Goal: Download file/media

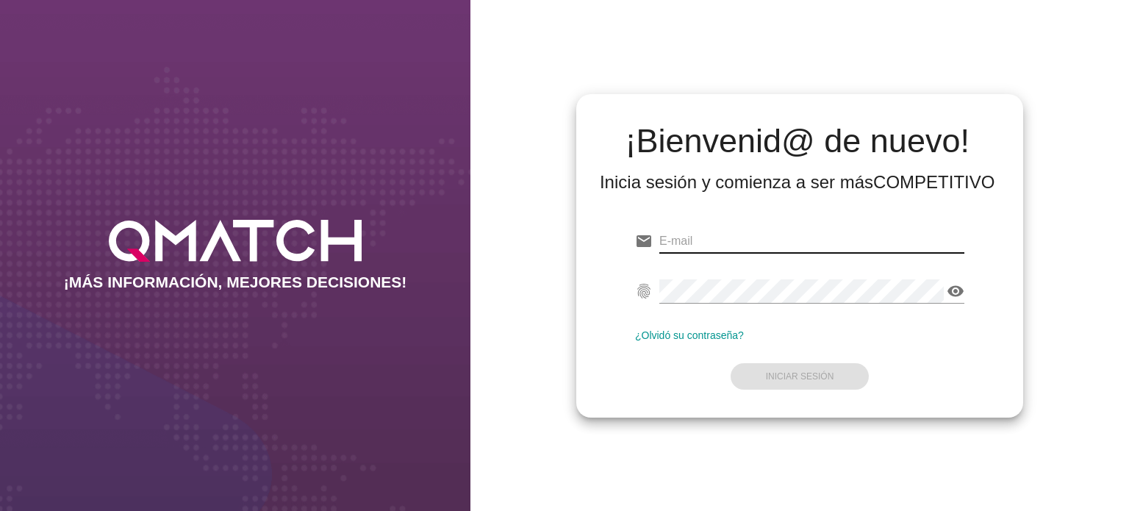
click at [744, 240] on input "email" at bounding box center [811, 241] width 305 height 24
type input "C"
type input "[EMAIL_ADDRESS][DOMAIN_NAME]"
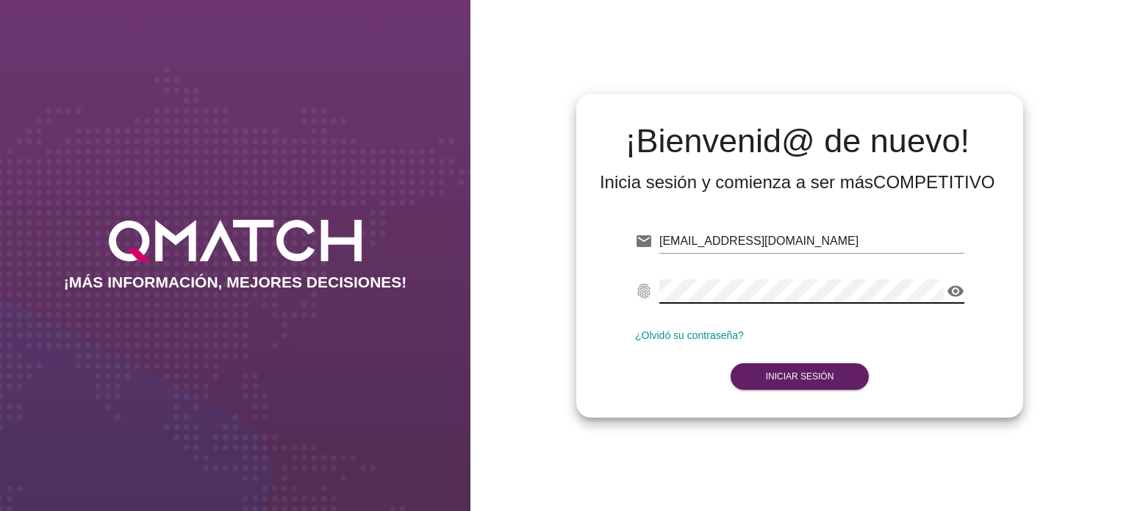
click at [958, 291] on icon "visibility" at bounding box center [955, 291] width 18 height 18
click at [810, 361] on form "email [PERSON_NAME][EMAIL_ADDRESS][PERSON_NAME][DOMAIN_NAME] fingerprint visibi…" at bounding box center [799, 306] width 329 height 173
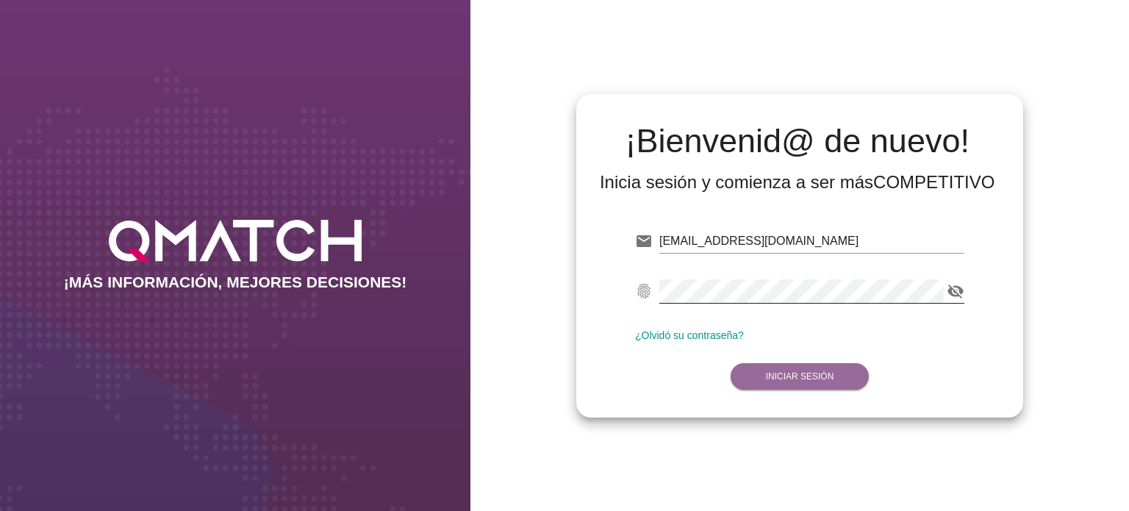
click at [788, 367] on button "Iniciar Sesión" at bounding box center [799, 376] width 139 height 26
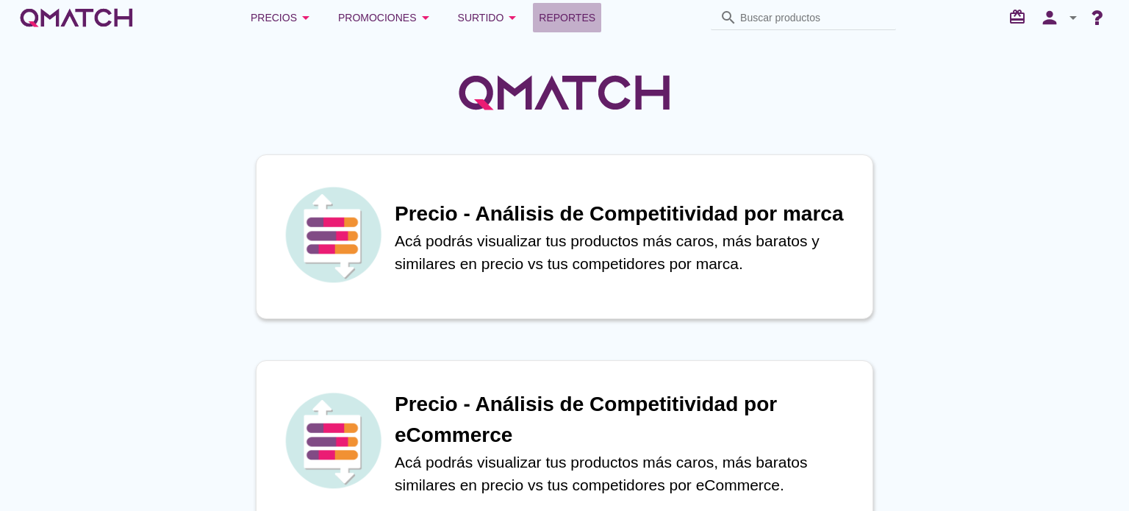
click at [547, 18] on span "Reportes" at bounding box center [567, 18] width 57 height 18
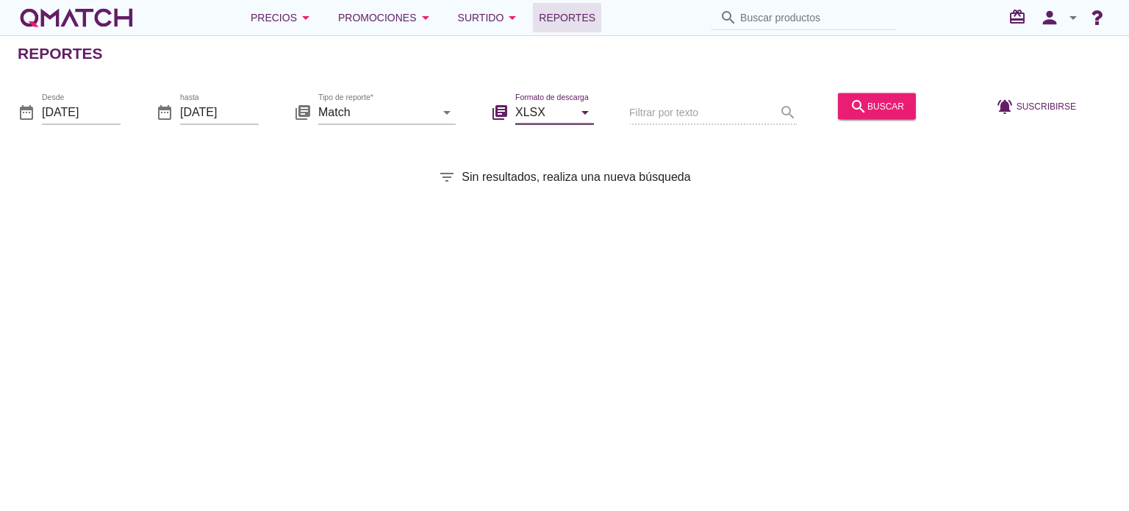
click at [533, 120] on input "XLSX" at bounding box center [544, 112] width 58 height 24
click at [540, 175] on div "CSV" at bounding box center [554, 183] width 55 height 18
type input "CSV"
click at [384, 114] on input "Match" at bounding box center [376, 112] width 117 height 24
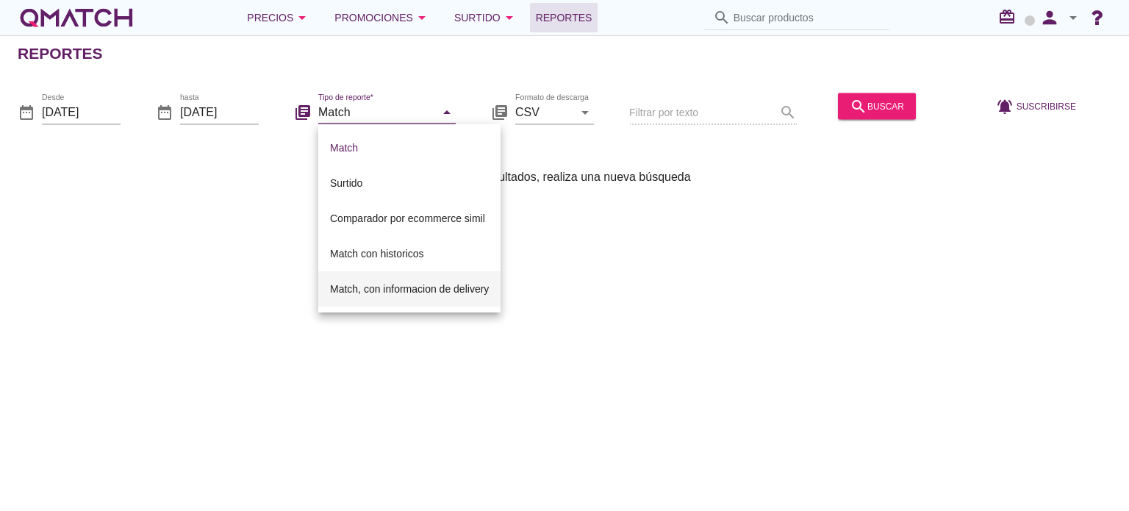
click at [397, 283] on div "Match, con informacion de delivery" at bounding box center [409, 289] width 159 height 18
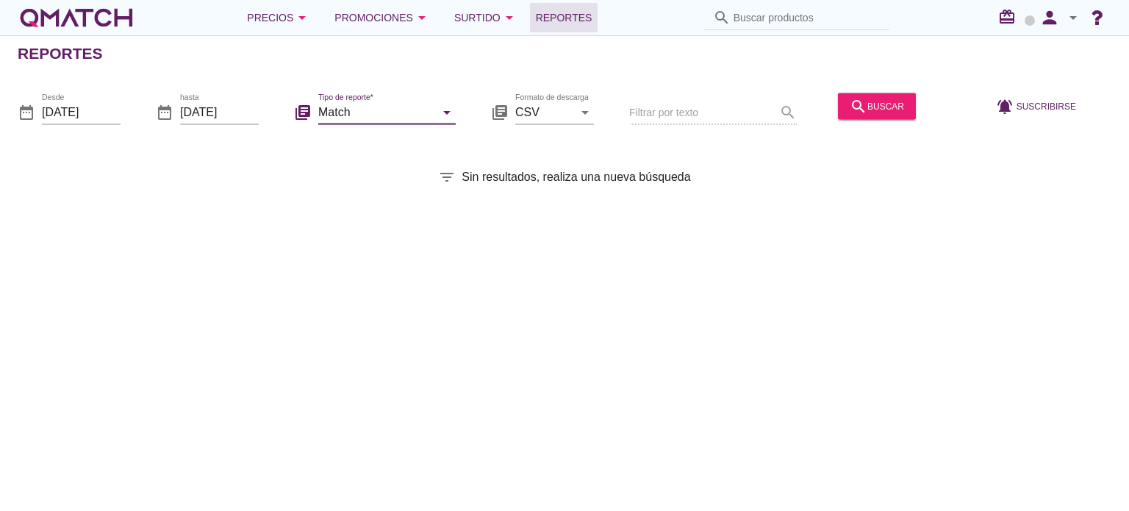
type input "Match, con informacion de delivery"
click at [93, 115] on input "[DATE]" at bounding box center [81, 112] width 79 height 24
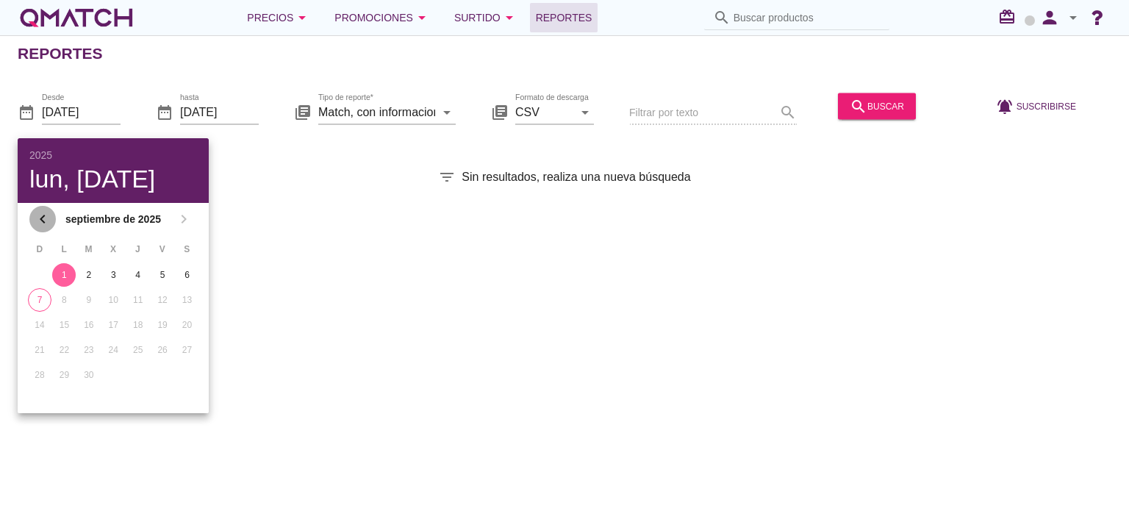
click at [44, 221] on icon "chevron_left" at bounding box center [43, 219] width 18 height 18
click at [167, 375] on div "29" at bounding box center [163, 374] width 24 height 13
type input "[DATE]"
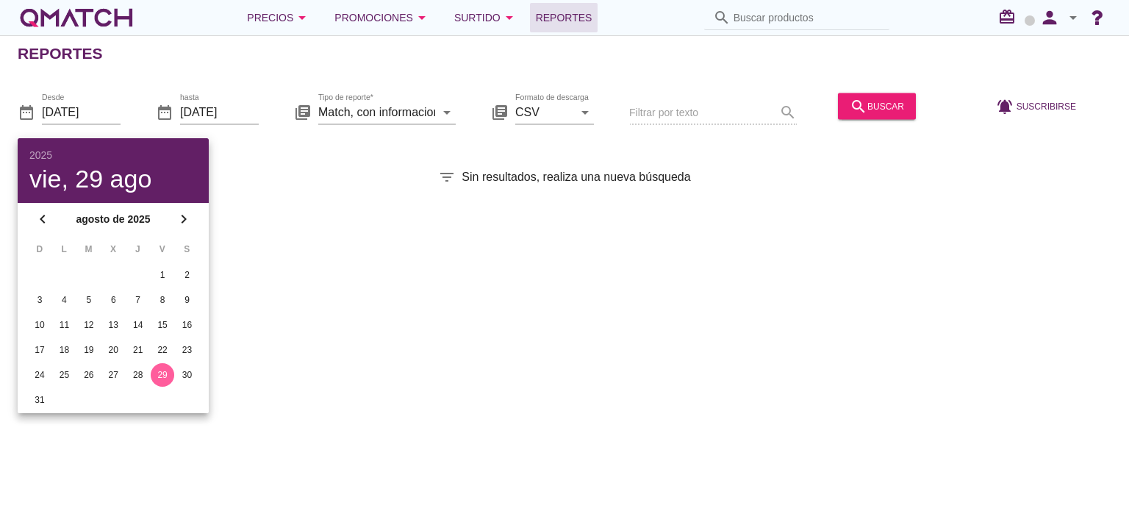
click at [476, 280] on div "Reportes date_range Desde [DATE] date_range hasta [DATE] library_books Tipo de …" at bounding box center [564, 272] width 1129 height 475
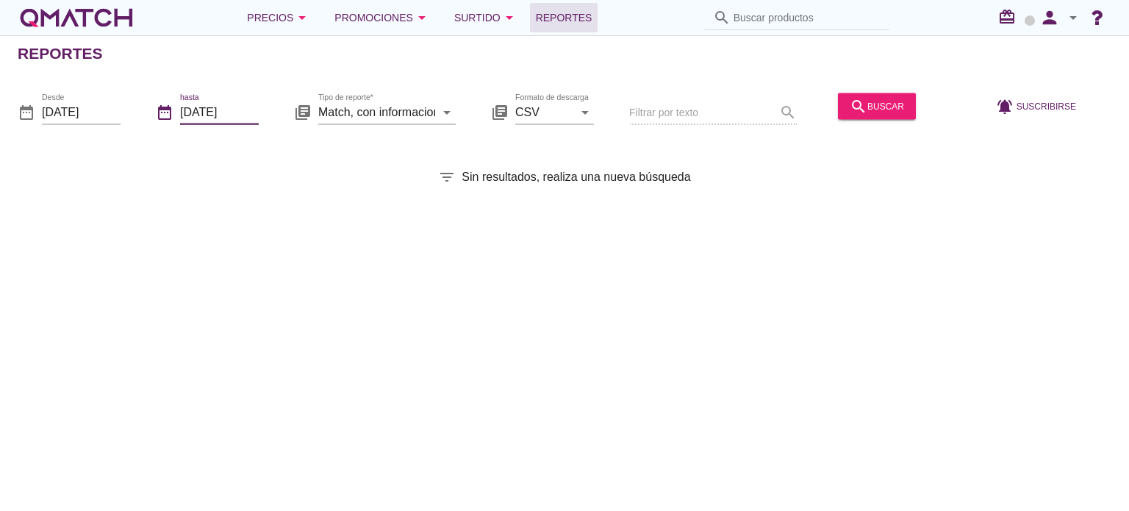
click at [220, 114] on input "[DATE]" at bounding box center [219, 112] width 79 height 24
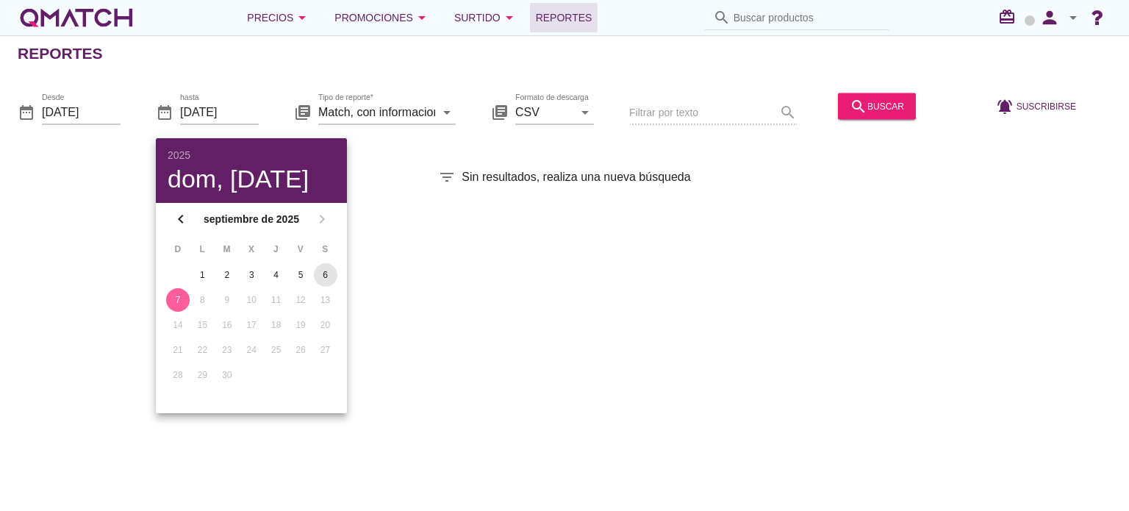
click at [320, 270] on div "6" at bounding box center [326, 274] width 24 height 13
click at [867, 109] on div "search buscar" at bounding box center [876, 106] width 54 height 18
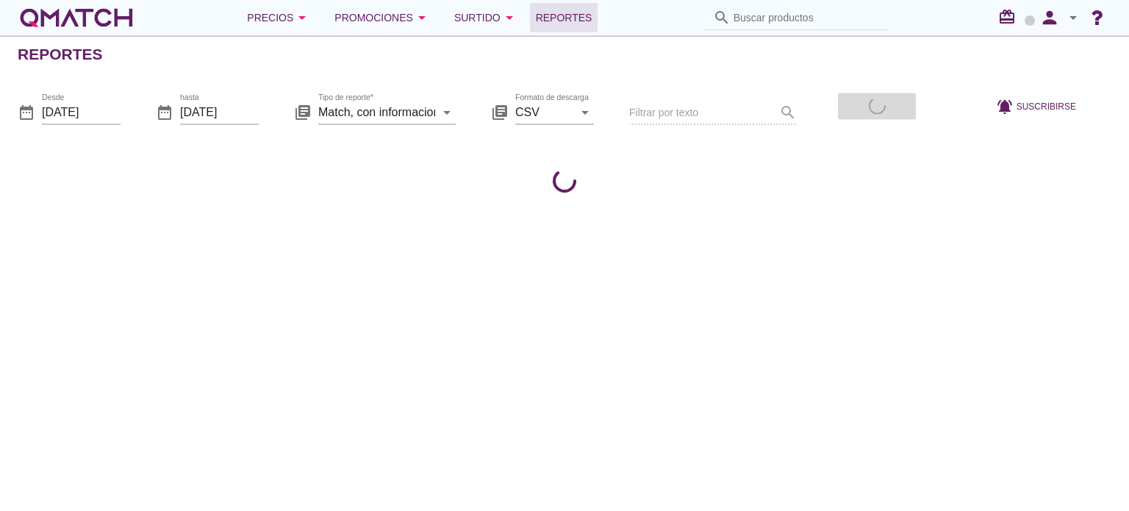
click at [867, 109] on div "search buscar" at bounding box center [877, 113] width 90 height 50
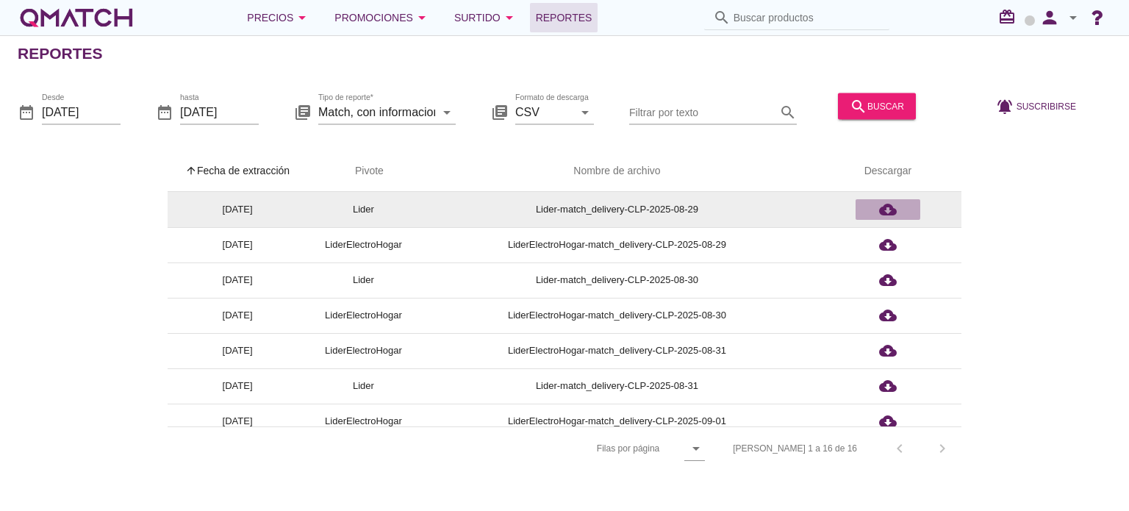
click at [885, 209] on icon "cloud_download" at bounding box center [888, 210] width 18 height 18
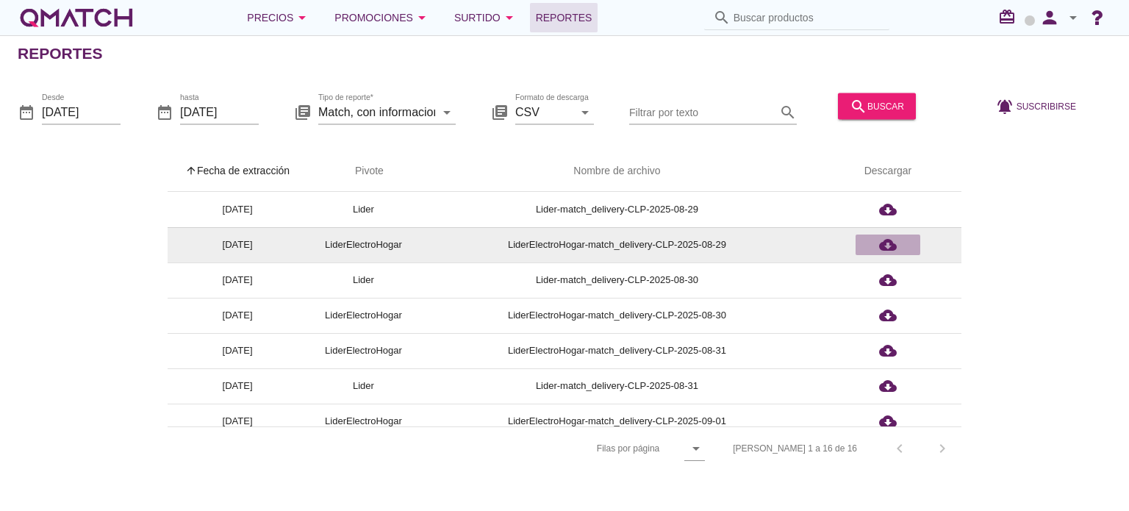
click at [893, 253] on icon "cloud_download" at bounding box center [888, 245] width 18 height 18
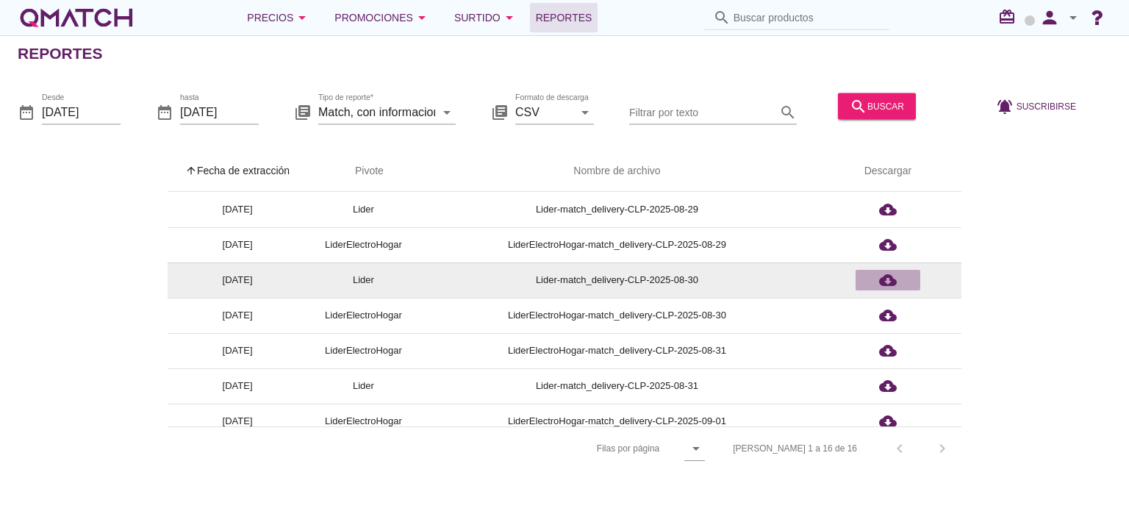
click at [887, 286] on icon "cloud_download" at bounding box center [888, 280] width 18 height 18
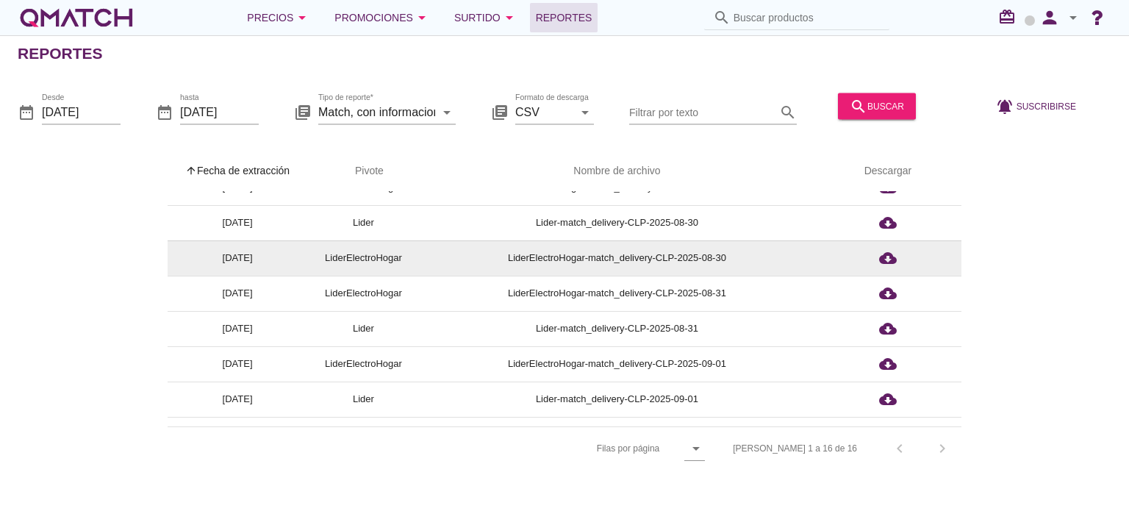
scroll to position [71, 0]
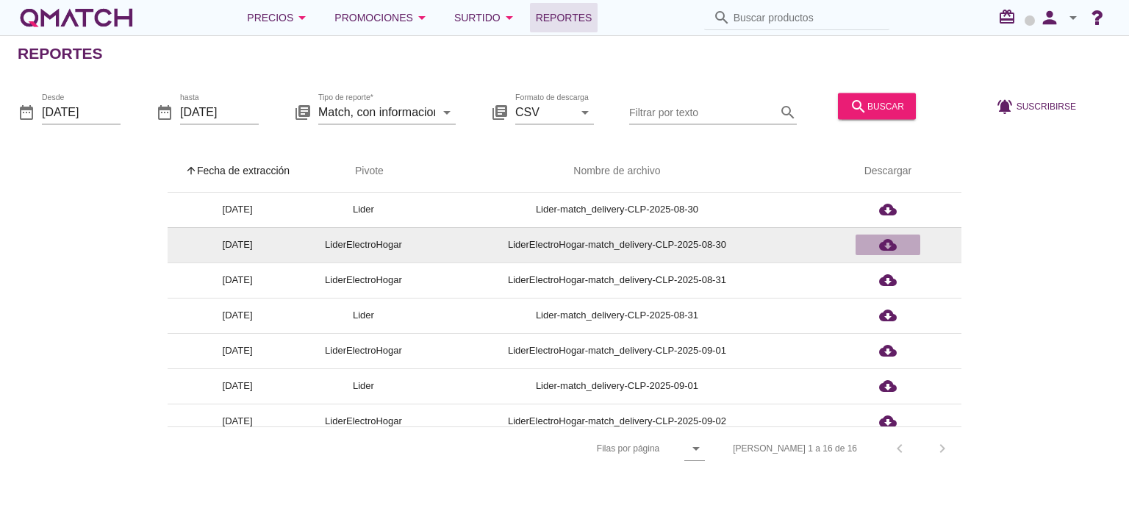
click at [887, 240] on icon "cloud_download" at bounding box center [888, 245] width 18 height 18
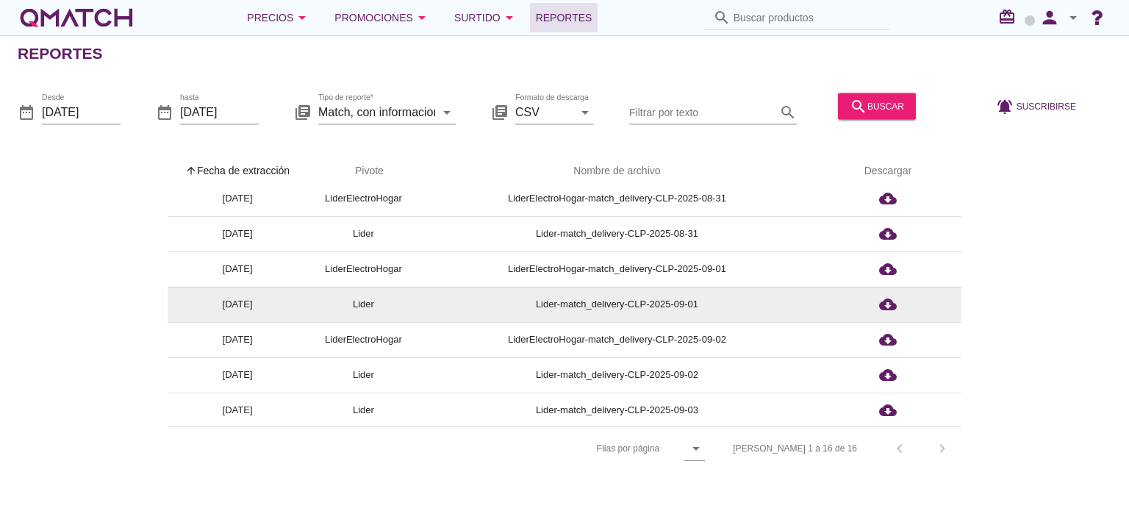
scroll to position [156, 0]
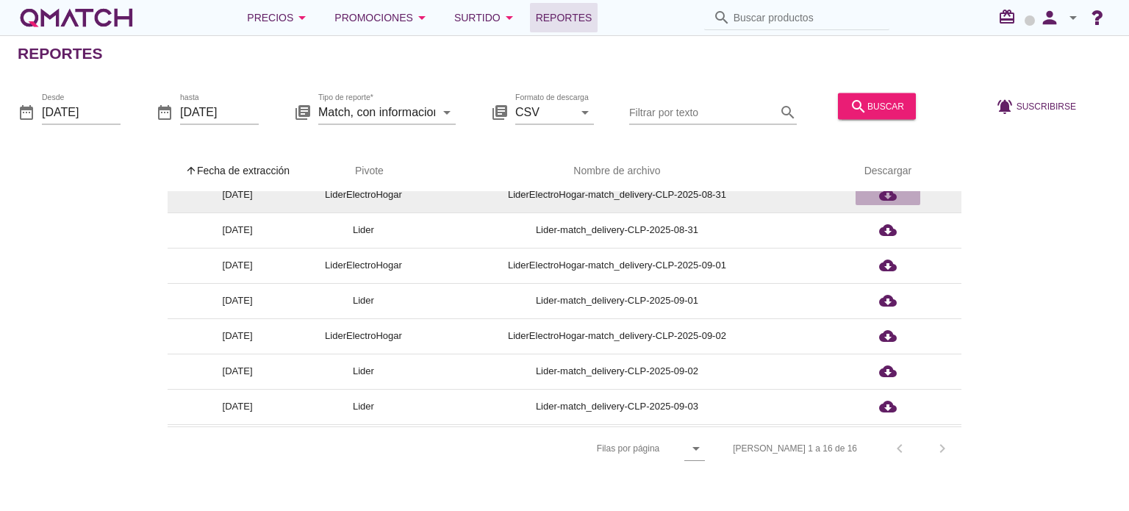
click at [889, 201] on icon "cloud_download" at bounding box center [888, 195] width 18 height 18
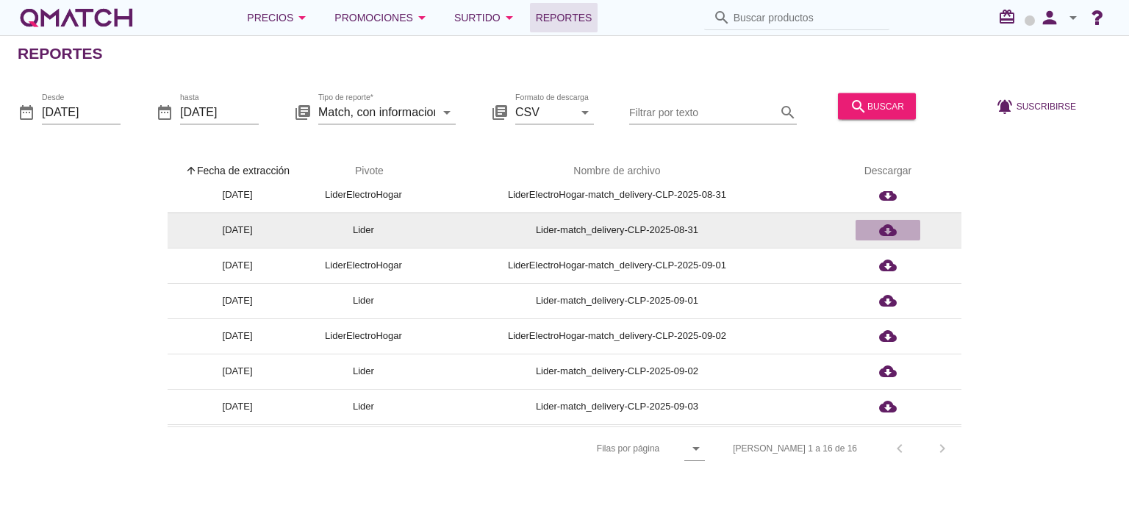
click at [890, 229] on icon "cloud_download" at bounding box center [888, 230] width 18 height 18
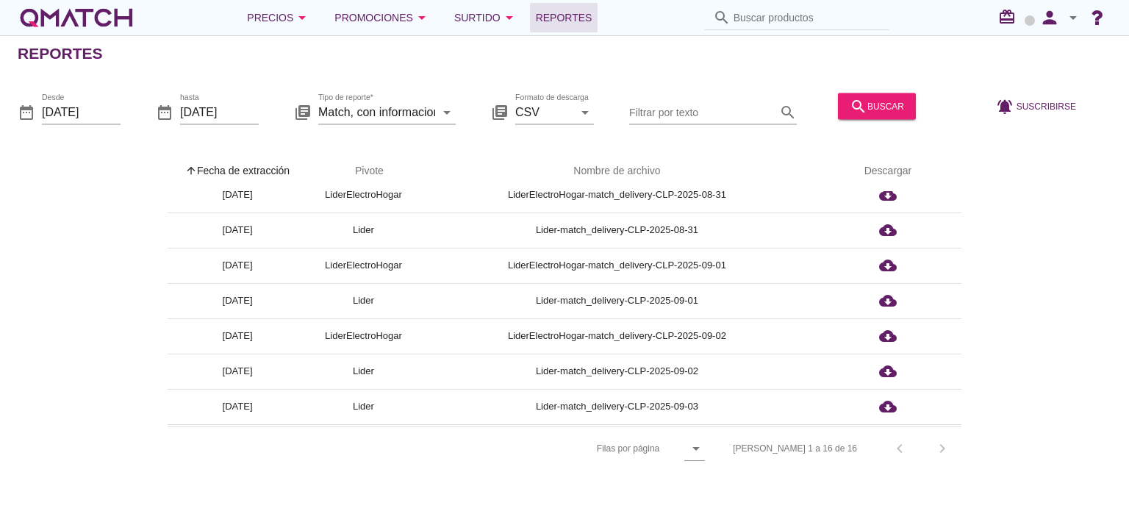
click at [1035, 346] on div "arrow_upward Fecha de extracción arrow_upward Pivote Nombre de archivo Descarga…" at bounding box center [564, 310] width 1093 height 319
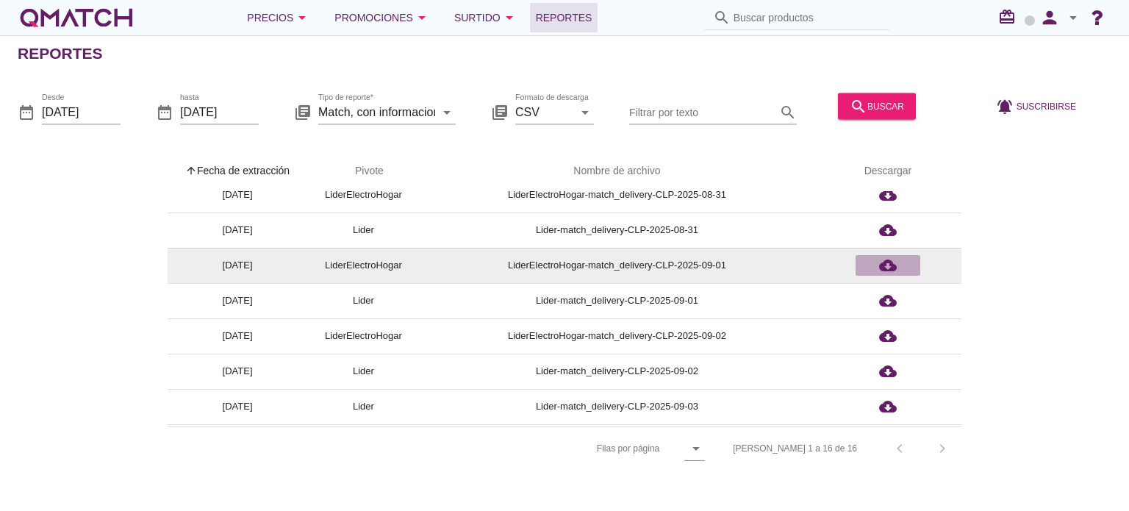
click at [887, 266] on icon "cloud_download" at bounding box center [888, 265] width 18 height 18
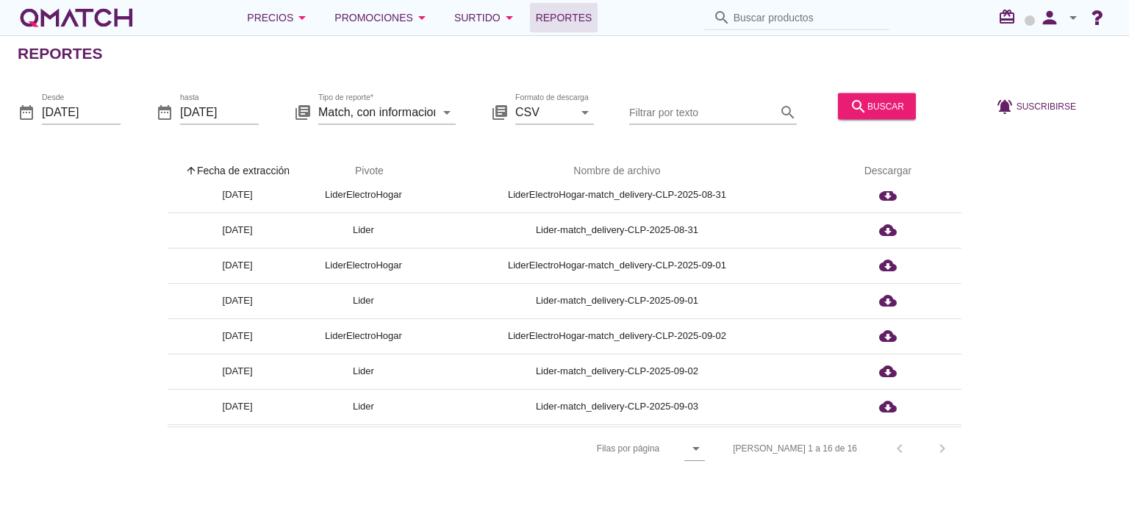
click at [1120, 209] on div "arrow_upward Fecha de extracción arrow_upward Pivote Nombre de archivo Descarga…" at bounding box center [564, 301] width 1129 height 336
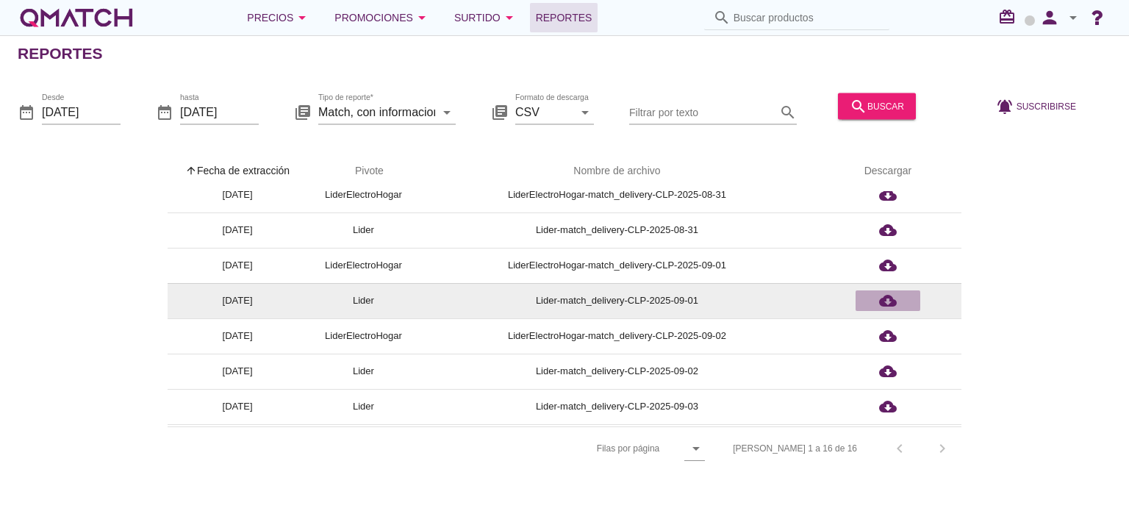
click at [893, 301] on icon "cloud_download" at bounding box center [888, 301] width 18 height 18
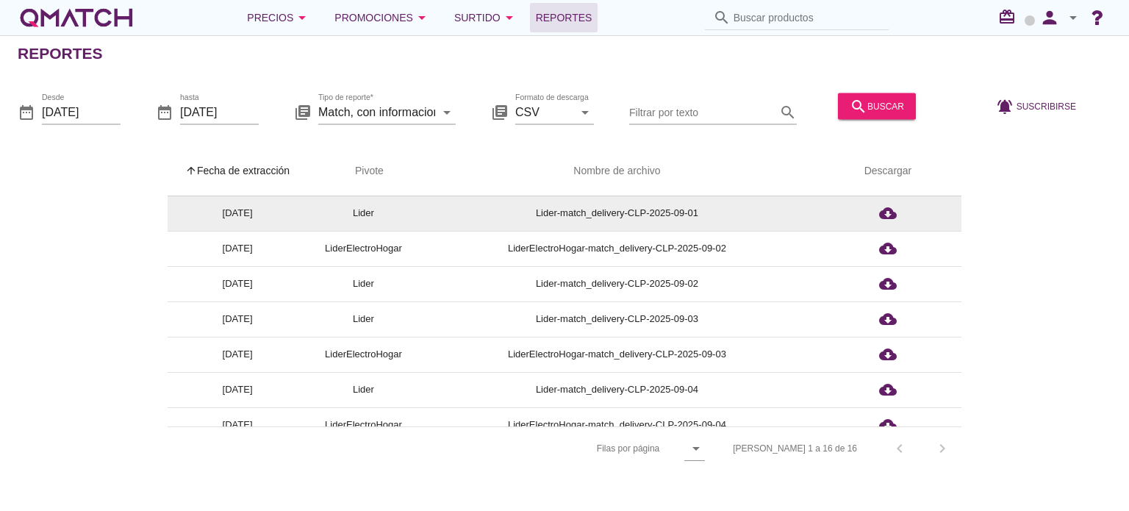
scroll to position [250, 0]
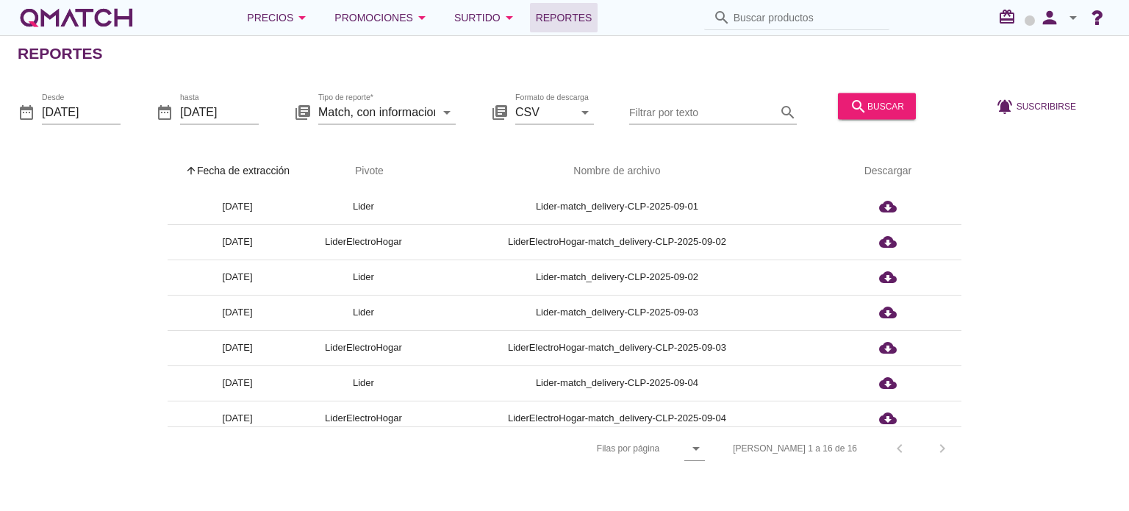
click at [1098, 114] on div "date_range Desde [DATE] date_range hasta [DATE] library_books Tipo de reporte* …" at bounding box center [564, 107] width 1129 height 62
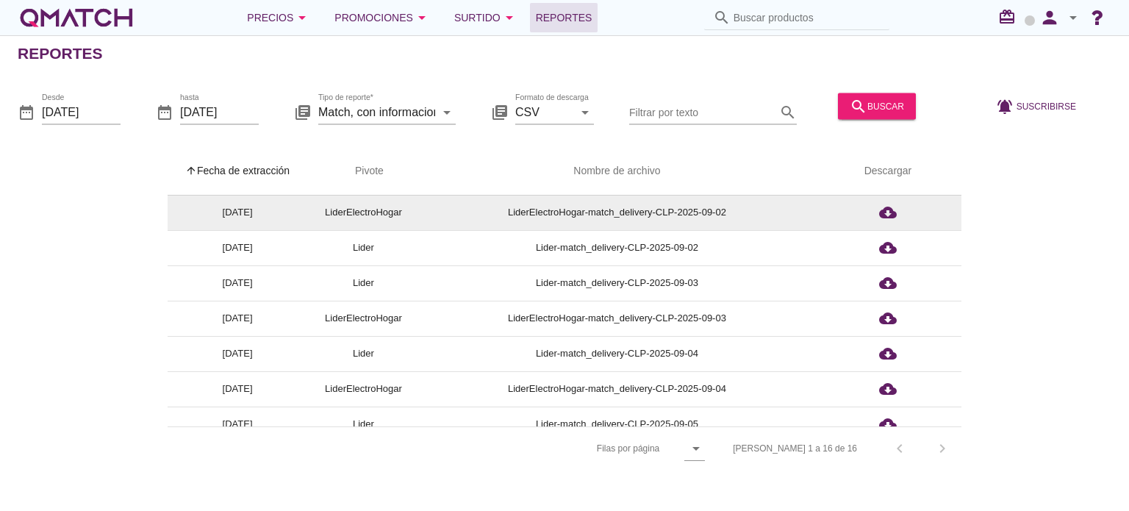
scroll to position [281, 0]
click at [887, 203] on icon "cloud_download" at bounding box center [888, 211] width 18 height 18
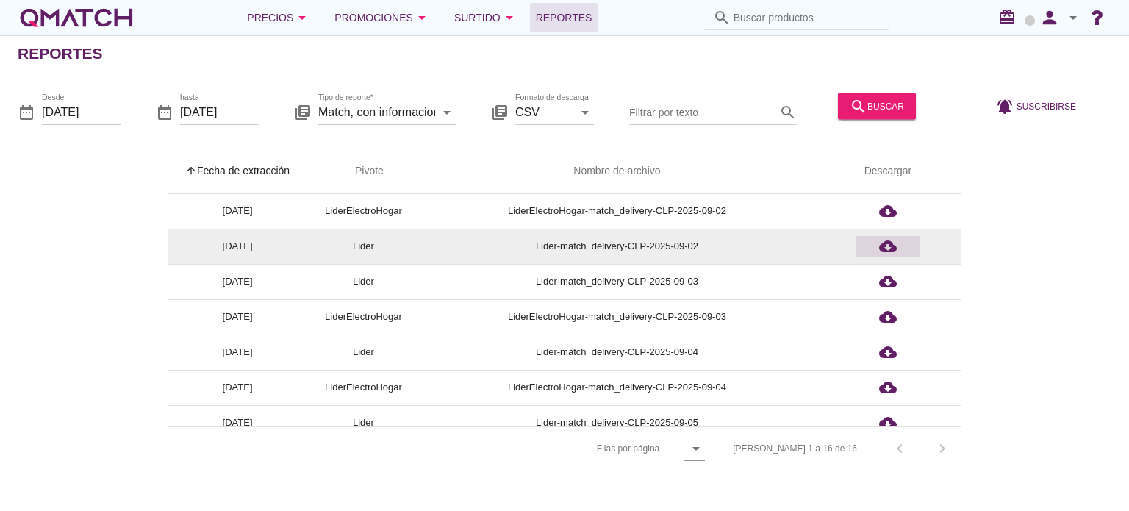
click at [890, 241] on icon "cloud_download" at bounding box center [888, 246] width 18 height 18
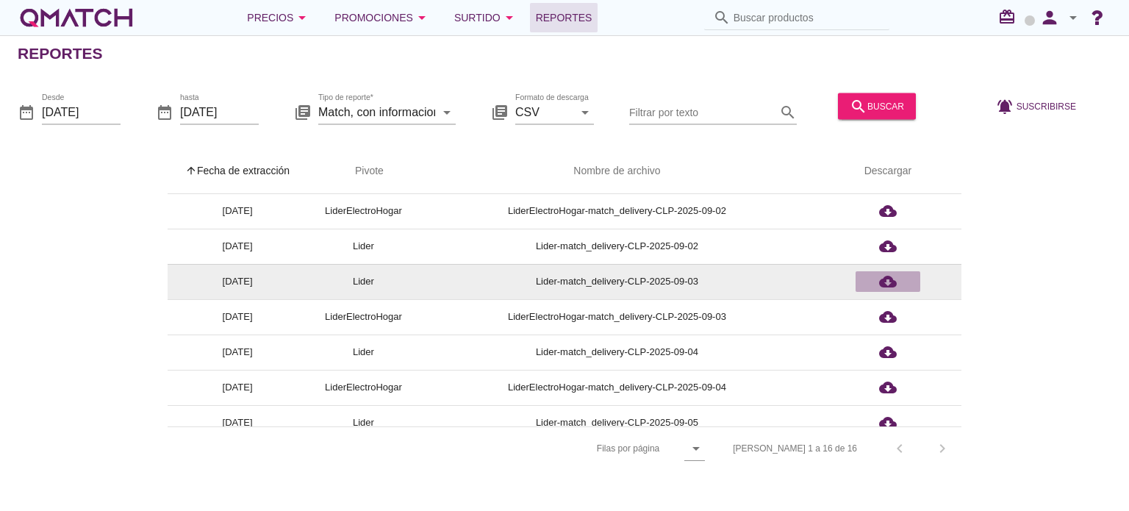
click at [879, 283] on icon "cloud_download" at bounding box center [888, 282] width 18 height 18
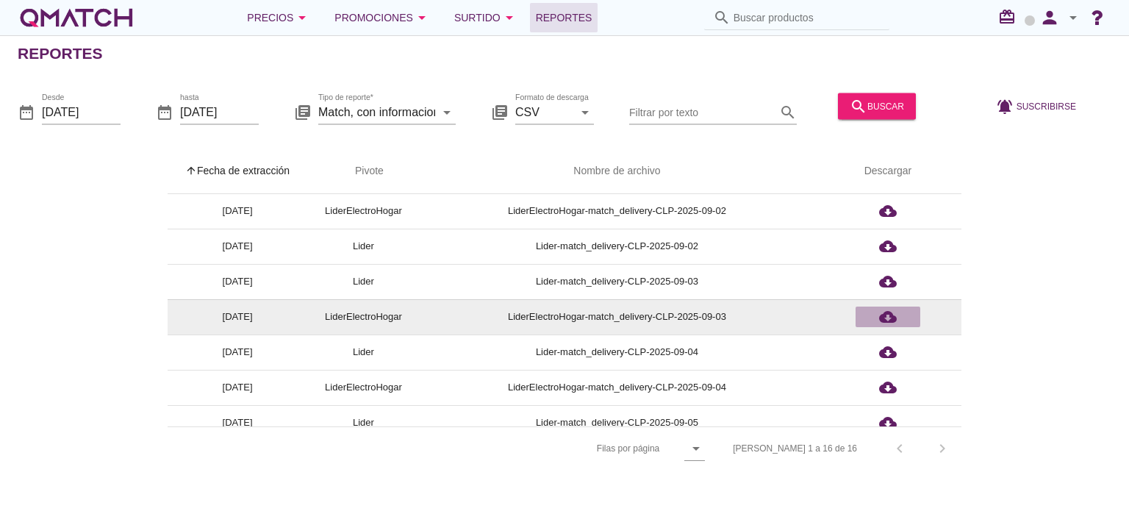
click at [876, 312] on div "cloud_download" at bounding box center [887, 317] width 53 height 18
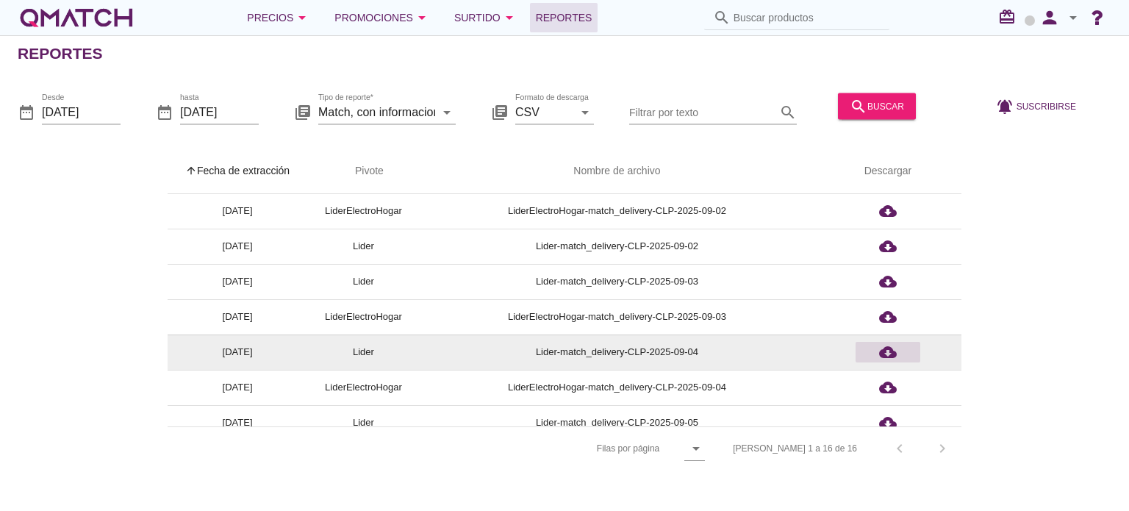
click at [885, 345] on icon "cloud_download" at bounding box center [888, 352] width 18 height 18
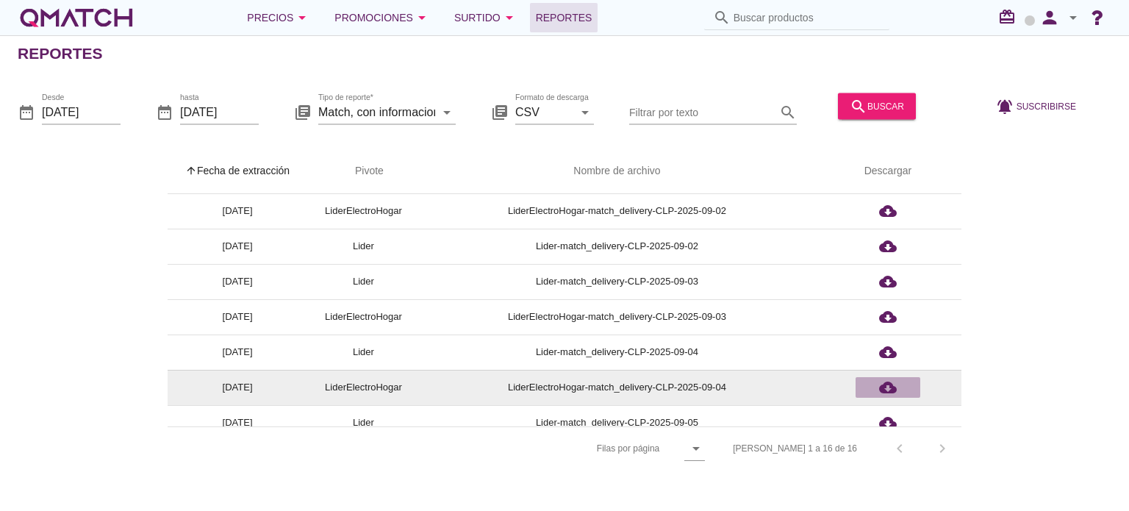
click at [890, 390] on icon "cloud_download" at bounding box center [888, 387] width 18 height 18
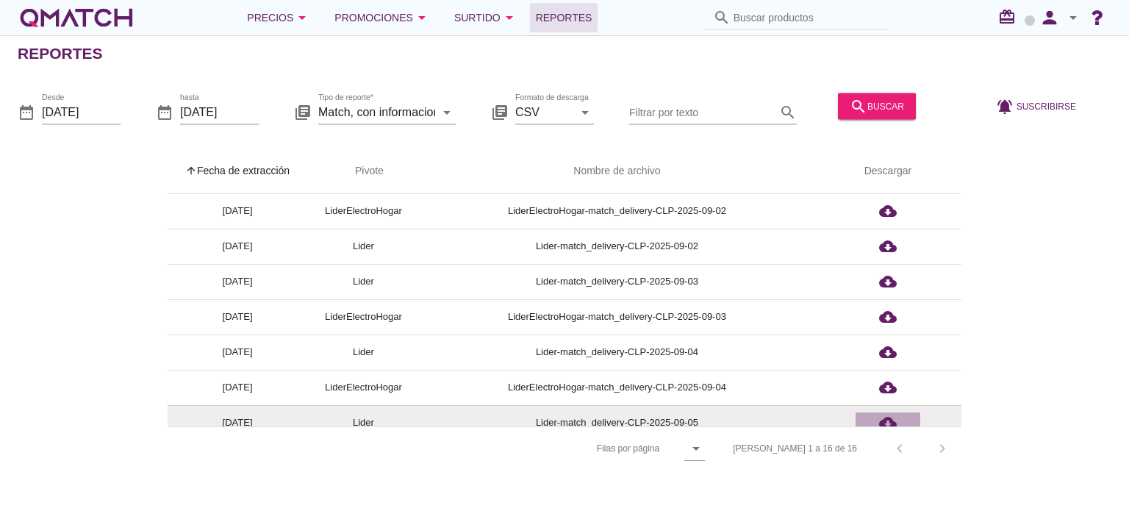
click at [891, 417] on icon "cloud_download" at bounding box center [888, 423] width 18 height 18
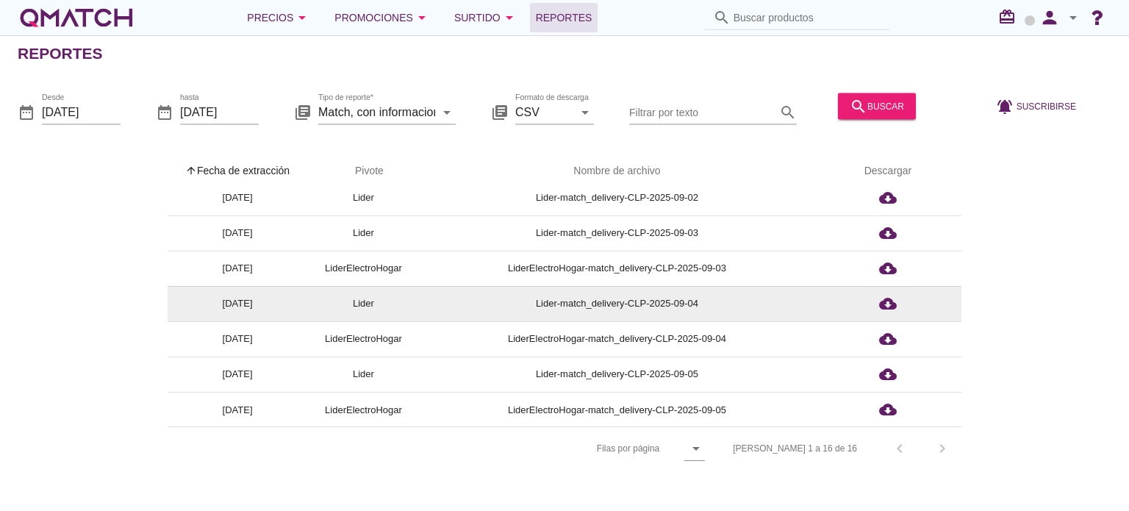
scroll to position [330, 0]
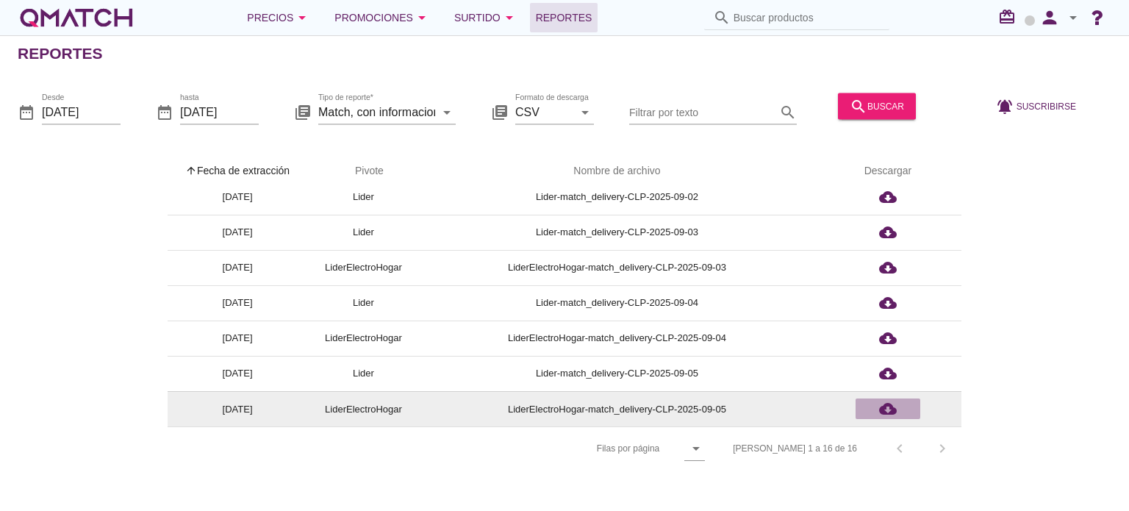
click at [885, 406] on icon "cloud_download" at bounding box center [888, 409] width 18 height 18
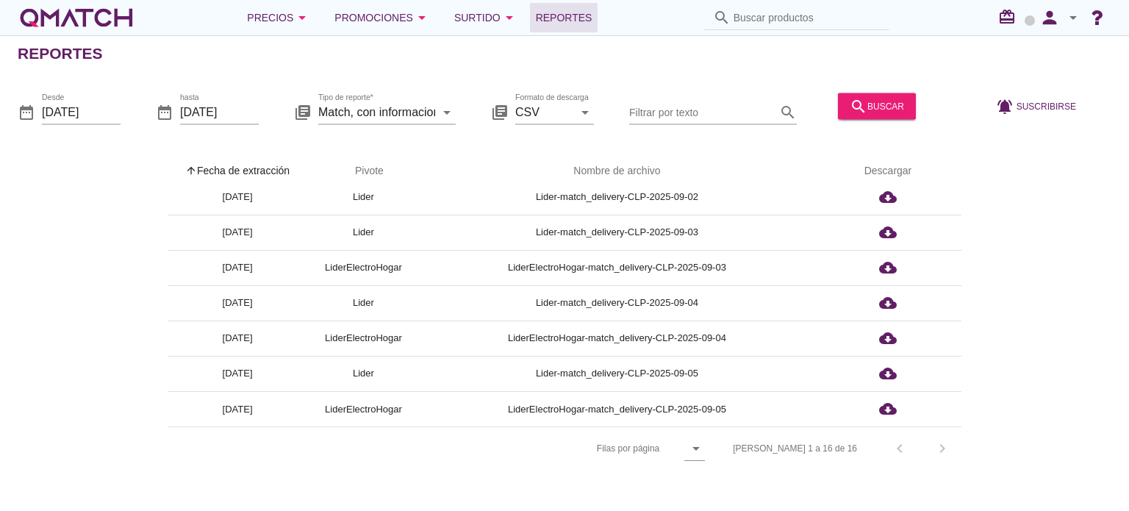
click at [937, 444] on div "[PERSON_NAME] 1 a 16 de 16 chevron_left chevron_right" at bounding box center [838, 448] width 246 height 35
click at [950, 443] on div "[PERSON_NAME] 1 a 16 de 16 chevron_left chevron_right" at bounding box center [838, 448] width 246 height 35
click at [217, 124] on div "hasta [DATE]" at bounding box center [219, 119] width 79 height 38
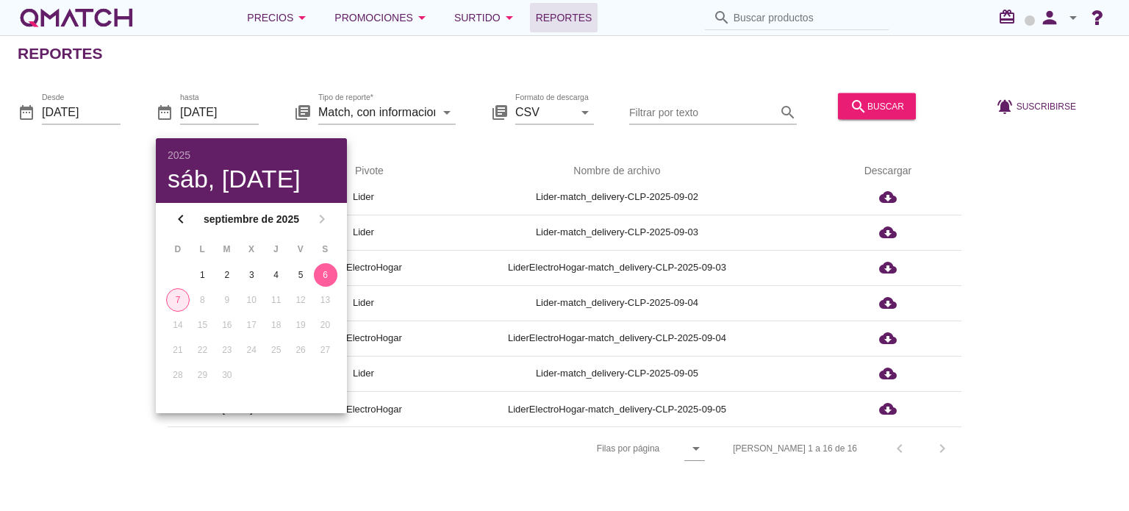
click at [179, 300] on div "7" at bounding box center [178, 299] width 22 height 13
type input "[DATE]"
click at [88, 115] on input "[DATE]" at bounding box center [81, 112] width 79 height 24
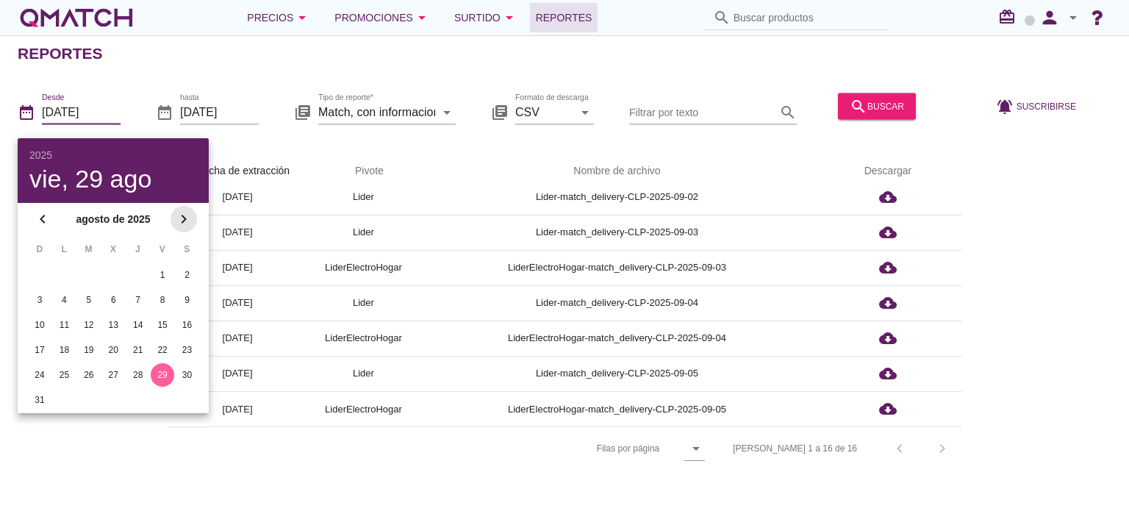
click at [181, 217] on icon "chevron_right" at bounding box center [184, 219] width 18 height 18
click at [170, 278] on div "5" at bounding box center [163, 274] width 24 height 13
type input "[DATE]"
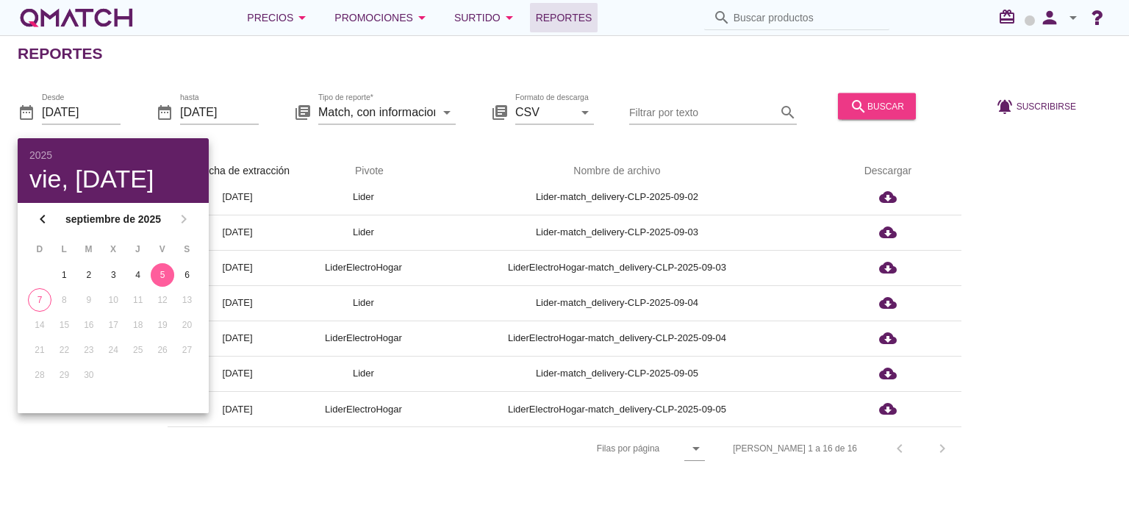
click at [851, 108] on icon "search" at bounding box center [858, 106] width 18 height 18
